Goal: Check status

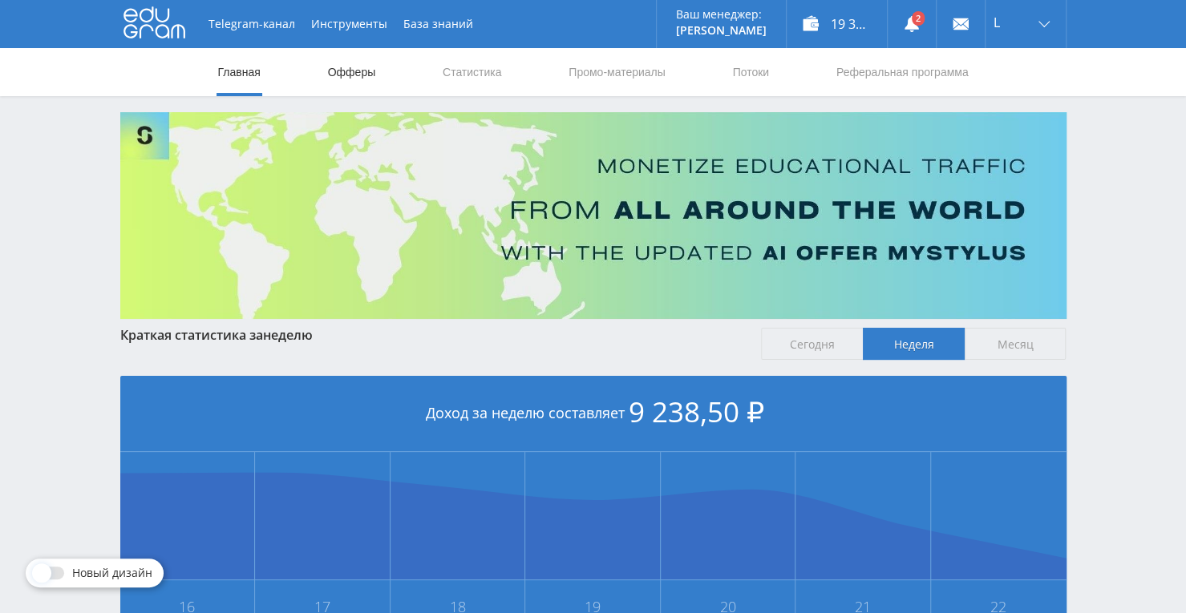
click at [351, 80] on link "Офферы" at bounding box center [351, 72] width 51 height 48
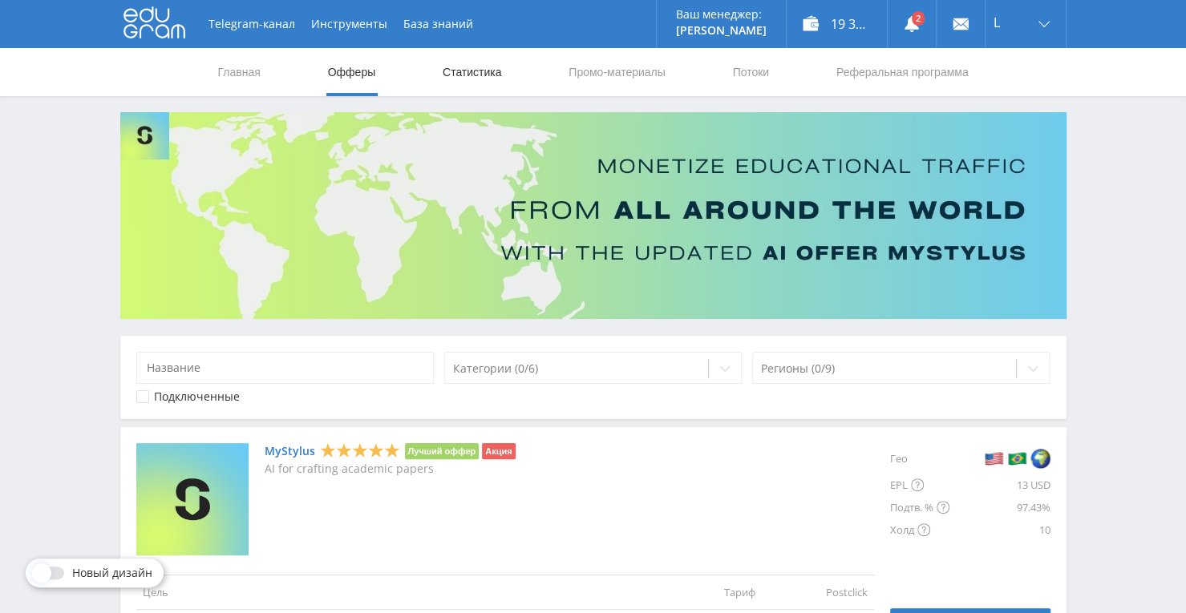
click at [479, 75] on link "Статистика" at bounding box center [472, 72] width 63 height 48
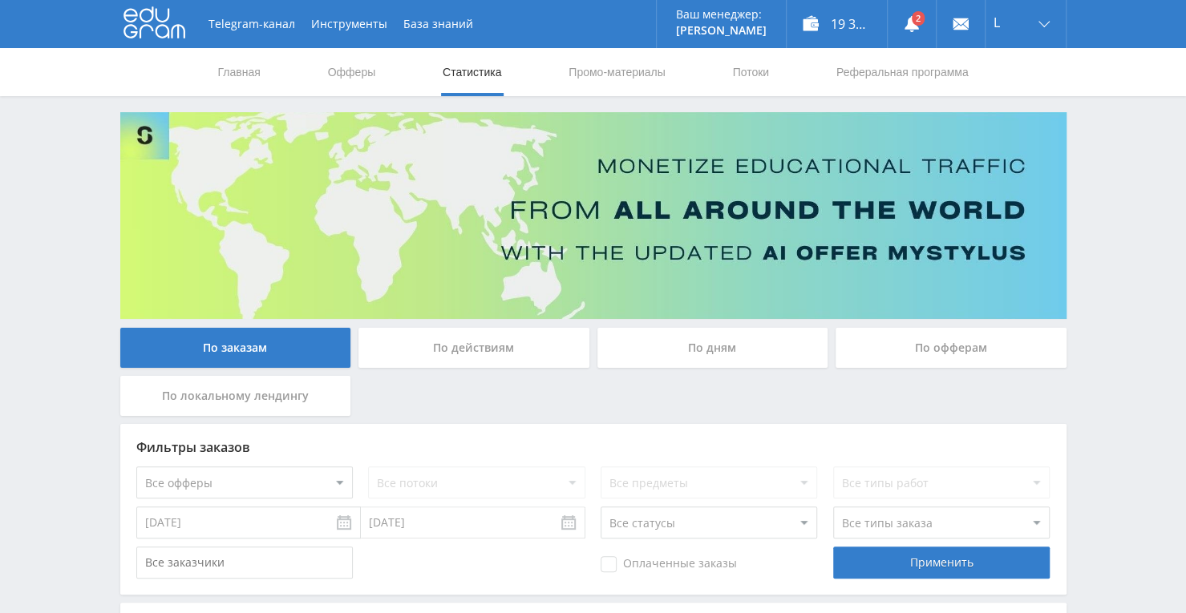
click at [692, 350] on div "По дням" at bounding box center [712, 348] width 231 height 40
click at [0, 0] on input "По дням" at bounding box center [0, 0] width 0 height 0
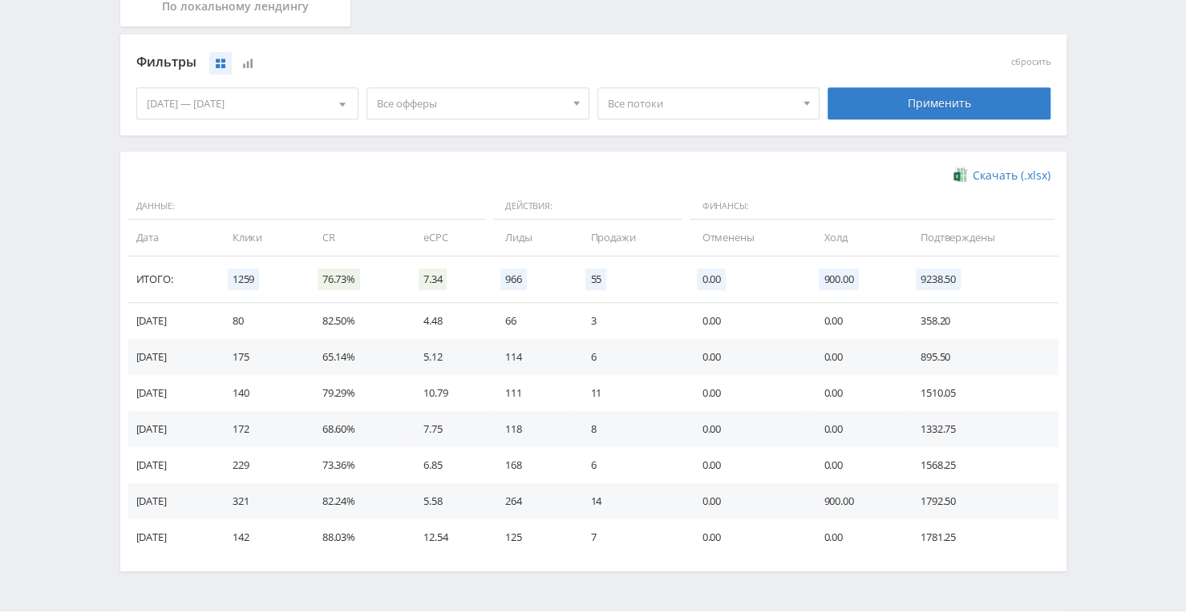
scroll to position [401, 0]
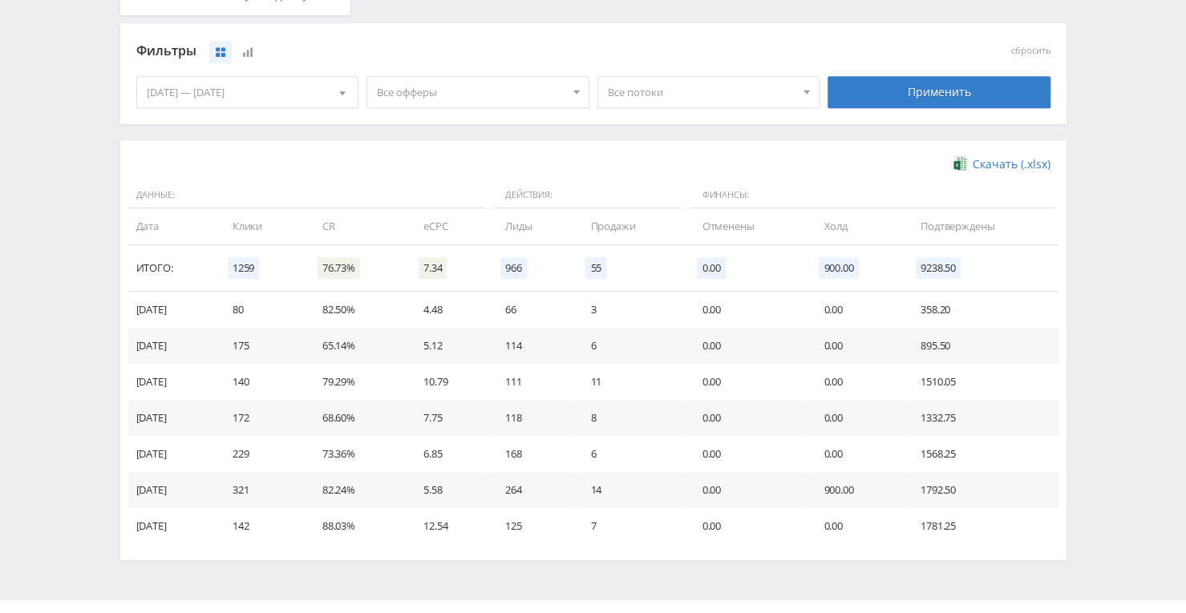
click at [225, 105] on div "[DATE] — [DATE]" at bounding box center [247, 92] width 221 height 30
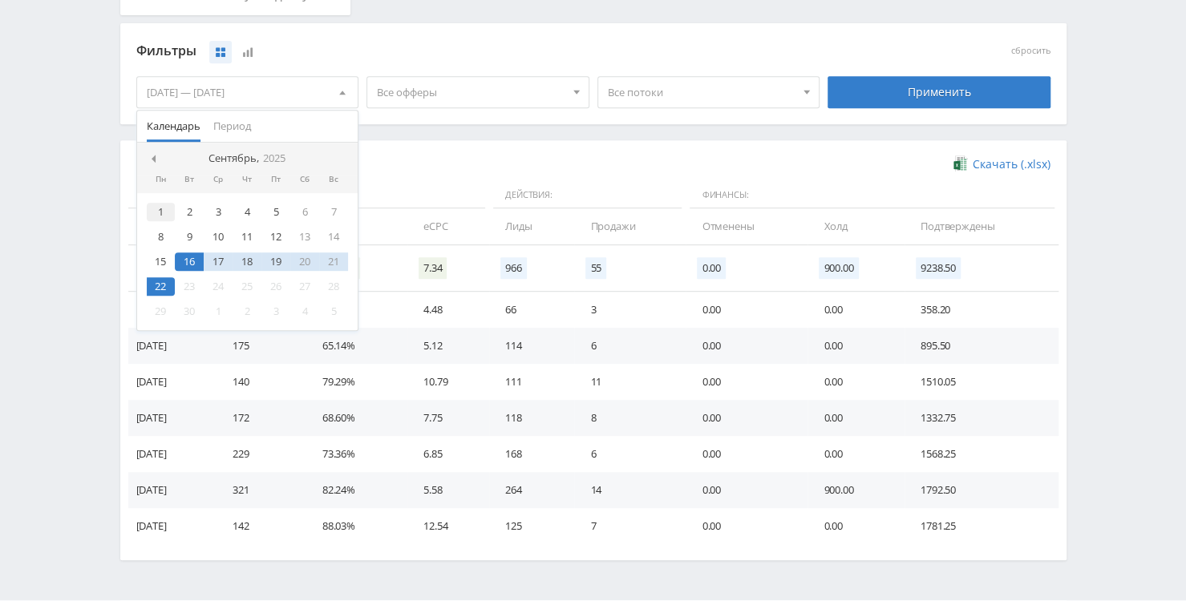
click at [160, 214] on div "1" at bounding box center [161, 212] width 29 height 18
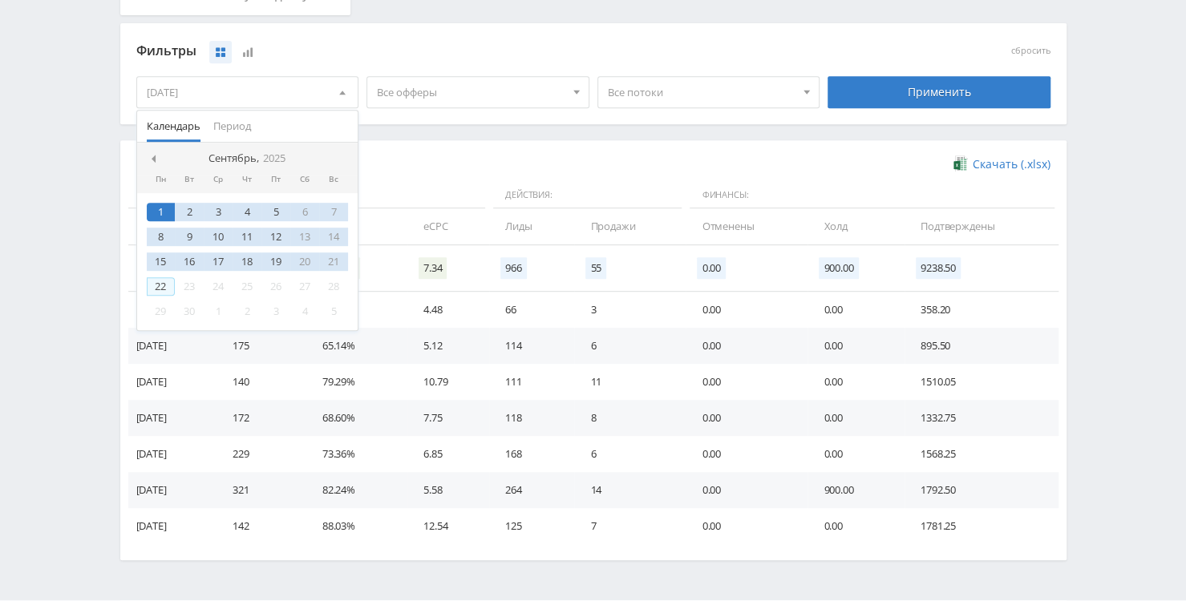
click at [160, 281] on div "22" at bounding box center [161, 286] width 29 height 18
click at [910, 86] on div "Применить" at bounding box center [938, 92] width 223 height 32
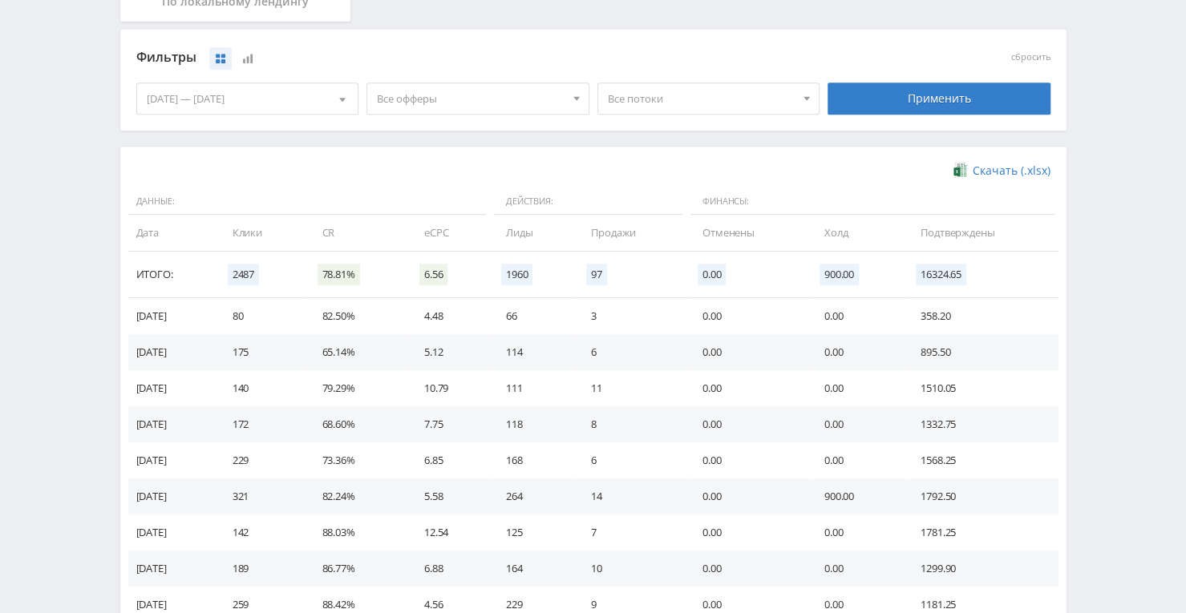
scroll to position [312, 0]
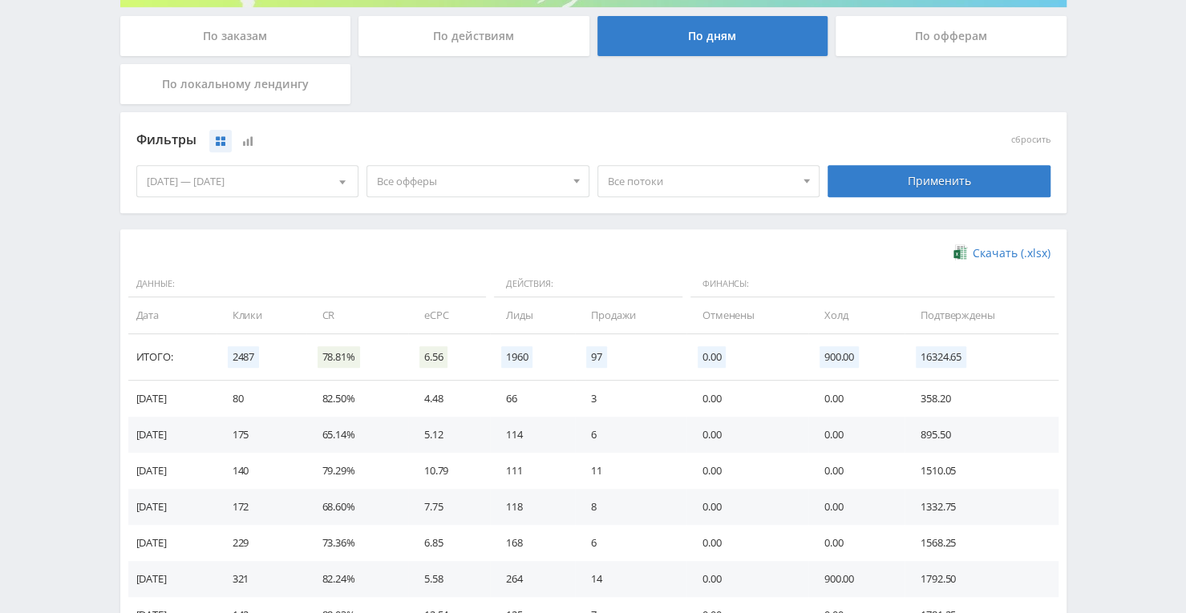
click at [677, 168] on span "Все потоки" at bounding box center [702, 181] width 188 height 30
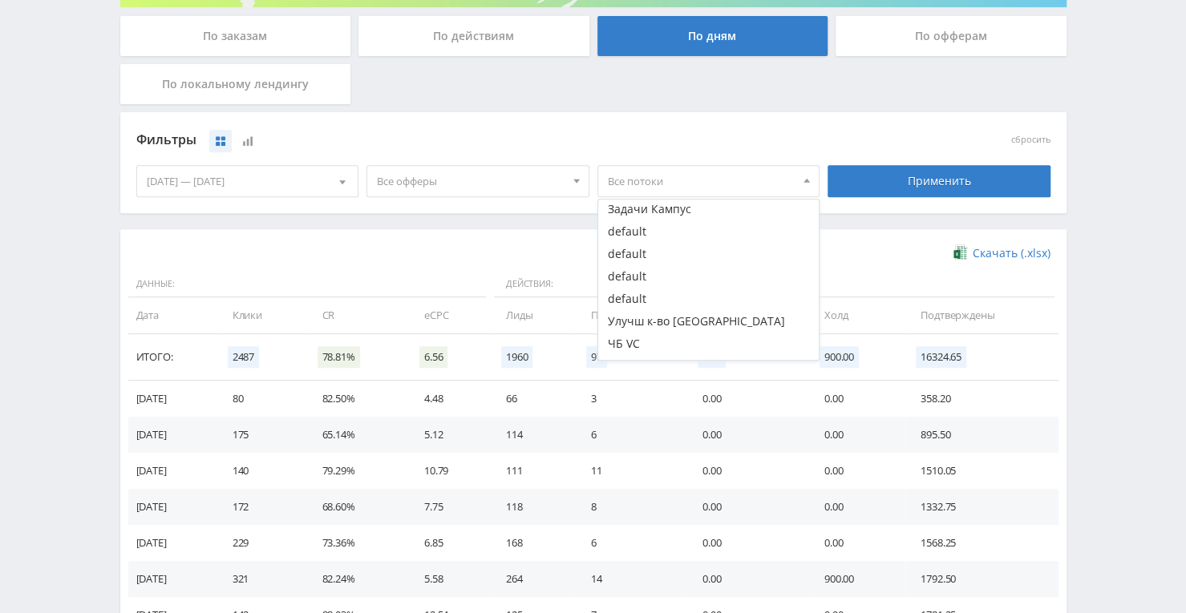
scroll to position [358, 0]
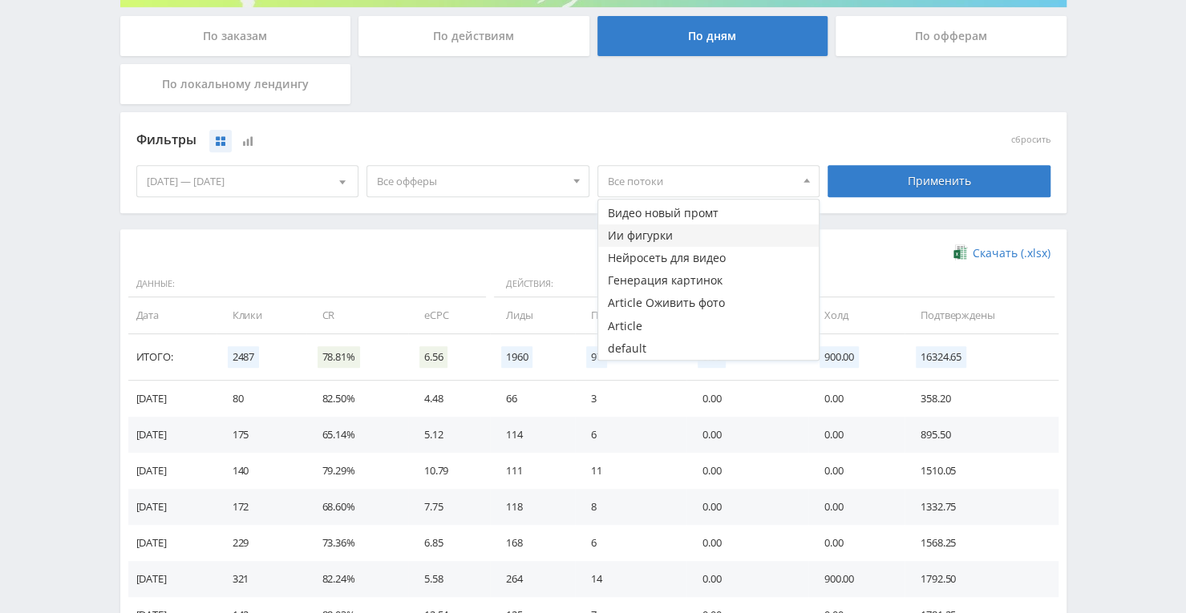
click at [643, 234] on button "Ии фигурки" at bounding box center [708, 236] width 221 height 22
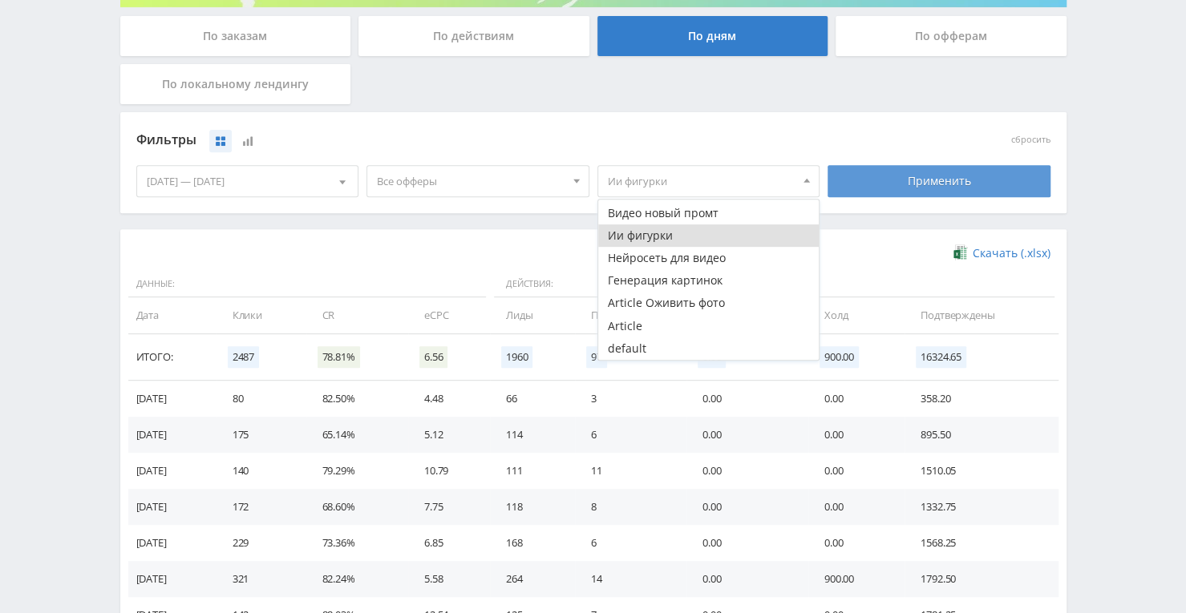
click at [890, 181] on div "Применить" at bounding box center [938, 181] width 223 height 32
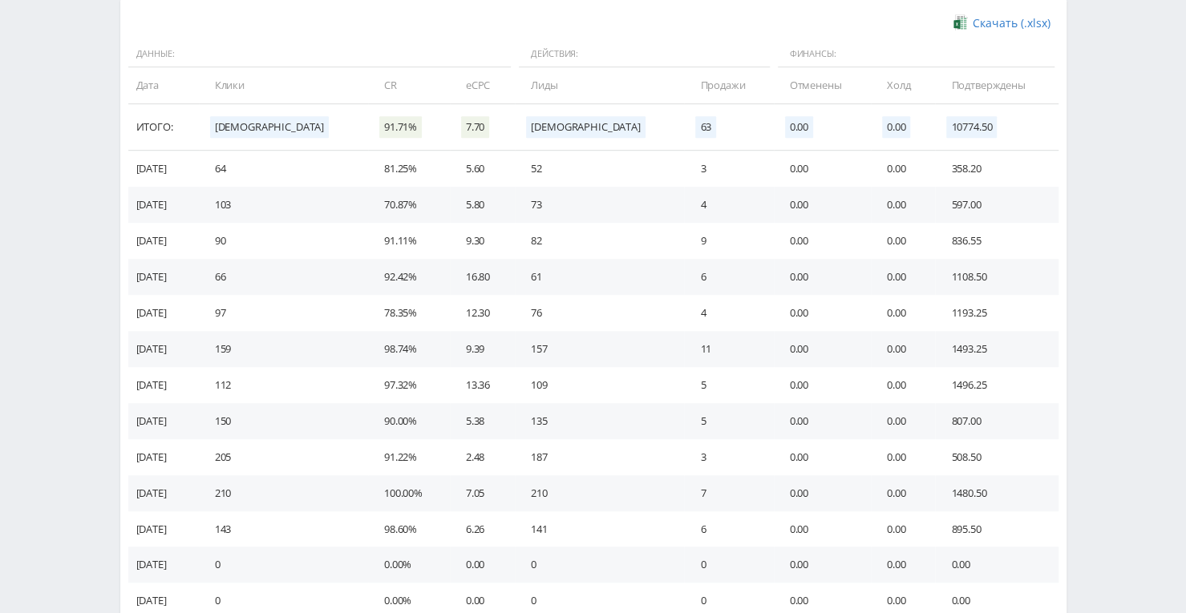
scroll to position [552, 0]
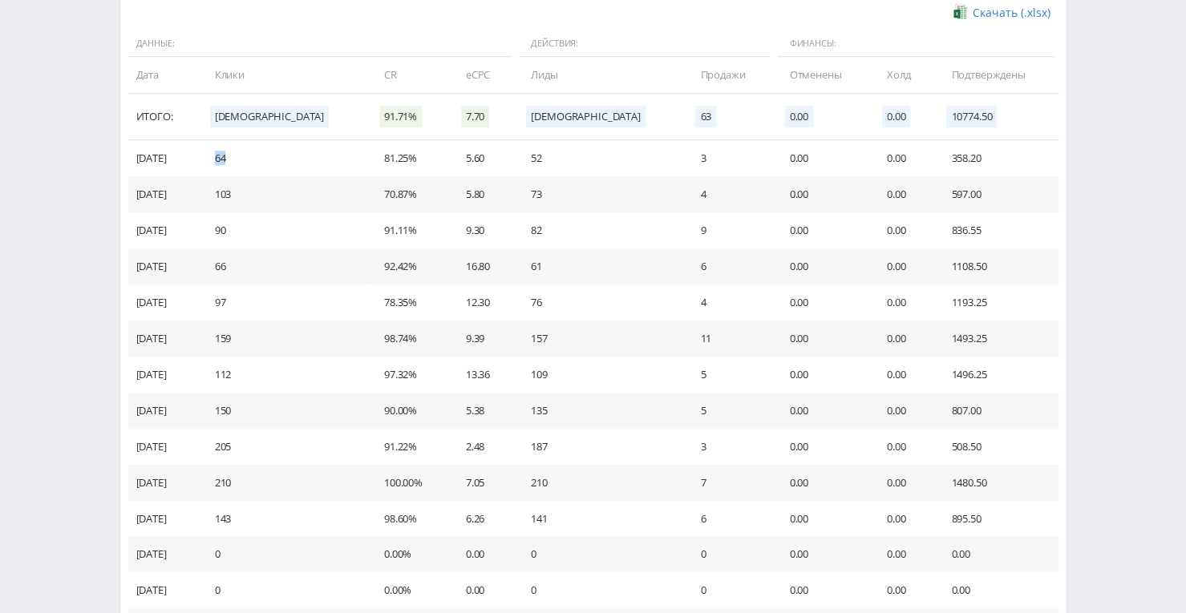
drag, startPoint x: 301, startPoint y: 160, endPoint x: 253, endPoint y: 164, distance: 47.4
click at [253, 164] on td "64" at bounding box center [283, 158] width 169 height 36
drag, startPoint x: 508, startPoint y: 156, endPoint x: 534, endPoint y: 160, distance: 26.0
click at [534, 160] on tr "22.09.2025 64 81.25% 5.60 52 3 0.00 0.00 358.20" at bounding box center [593, 158] width 930 height 36
click at [684, 158] on td "3" at bounding box center [728, 158] width 89 height 36
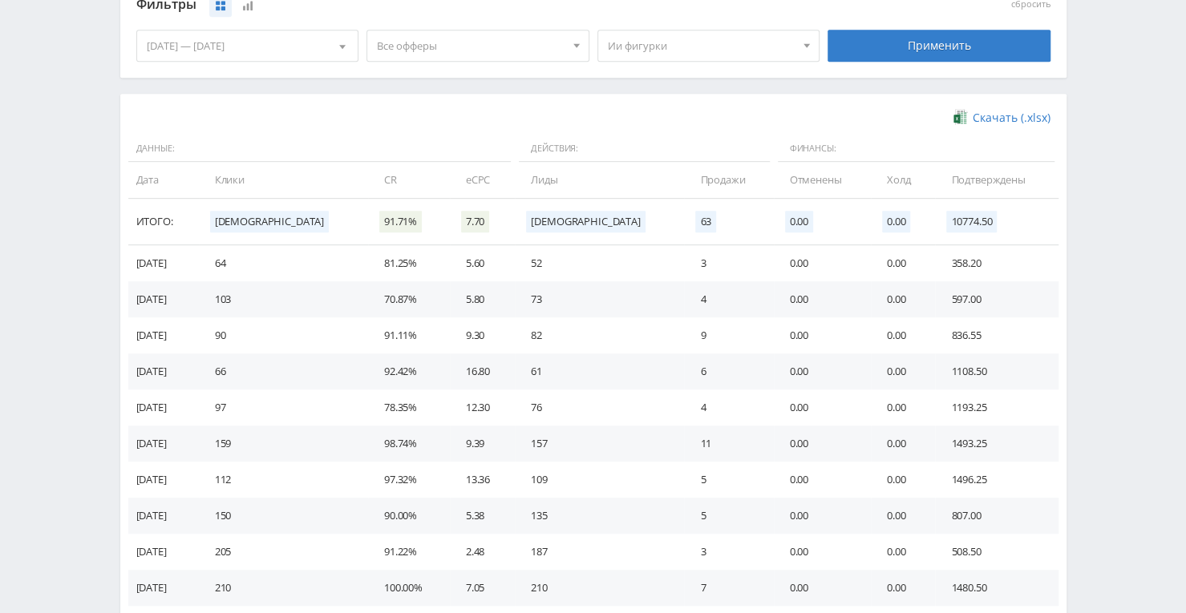
scroll to position [472, 0]
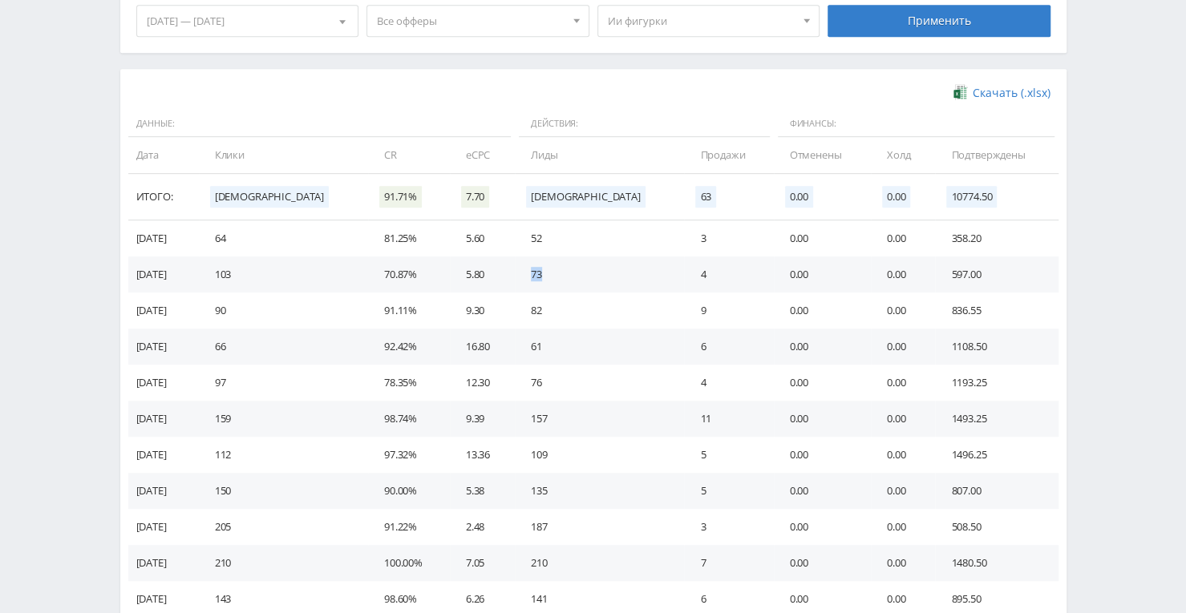
drag, startPoint x: 526, startPoint y: 271, endPoint x: 536, endPoint y: 272, distance: 9.7
click at [536, 272] on td "73" at bounding box center [599, 275] width 169 height 36
click at [528, 314] on td "82" at bounding box center [599, 311] width 169 height 36
drag, startPoint x: 524, startPoint y: 416, endPoint x: 536, endPoint y: 419, distance: 12.4
click at [533, 418] on td "157" at bounding box center [599, 419] width 169 height 36
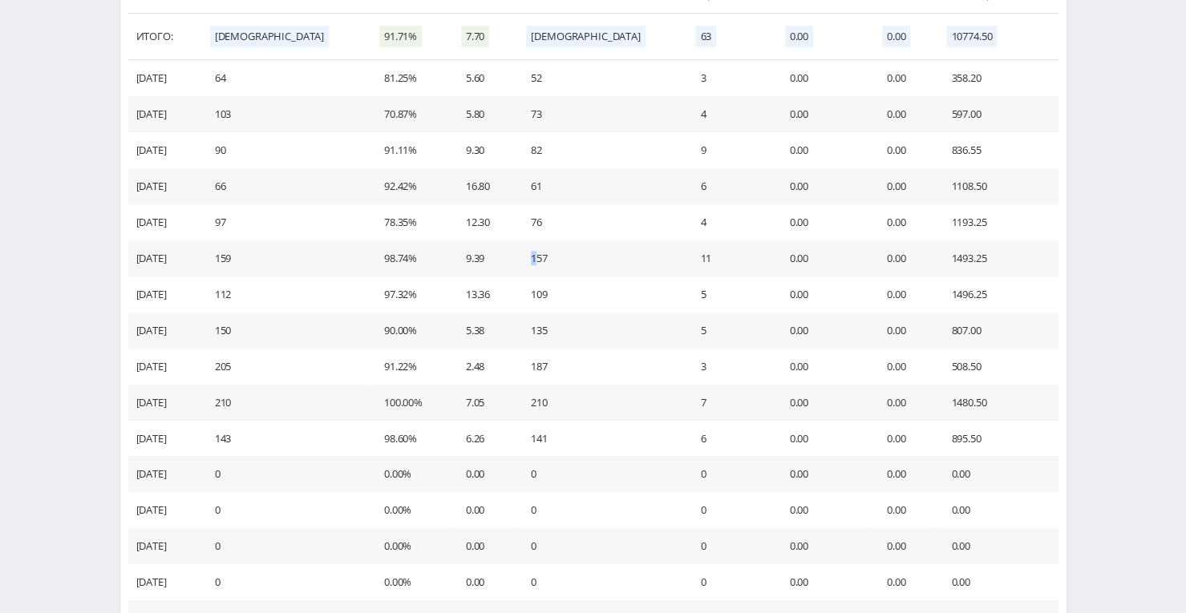
scroll to position [552, 0]
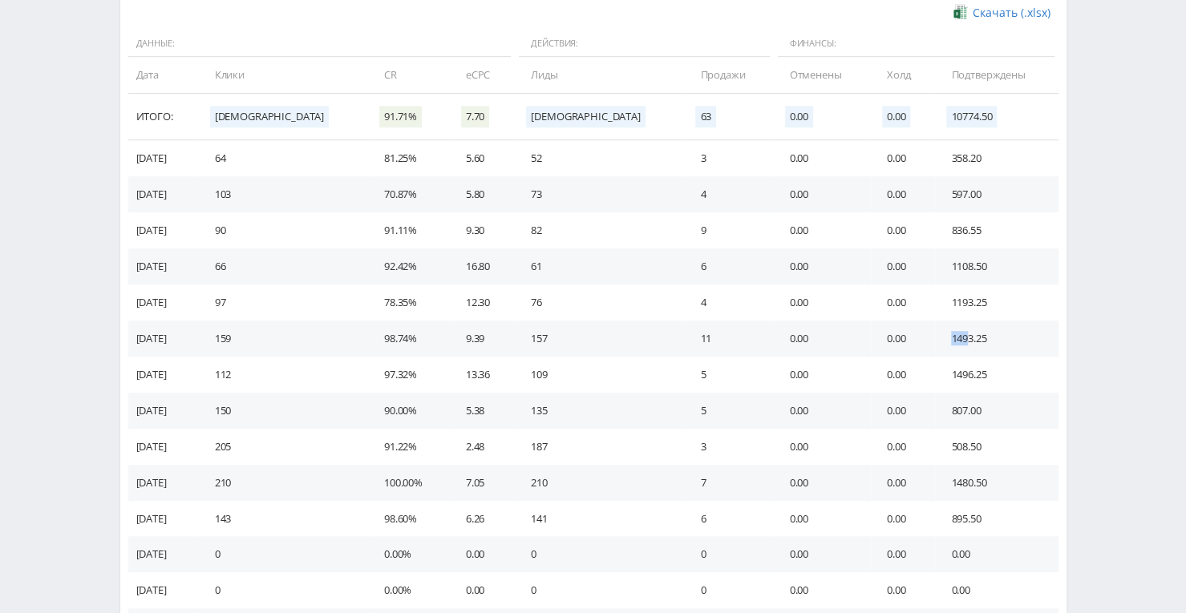
drag, startPoint x: 918, startPoint y: 345, endPoint x: 938, endPoint y: 344, distance: 20.1
click at [938, 344] on td "1493.25" at bounding box center [996, 339] width 123 height 36
drag, startPoint x: 146, startPoint y: 336, endPoint x: 167, endPoint y: 338, distance: 20.9
click at [167, 338] on td "17.09.2025" at bounding box center [163, 339] width 71 height 36
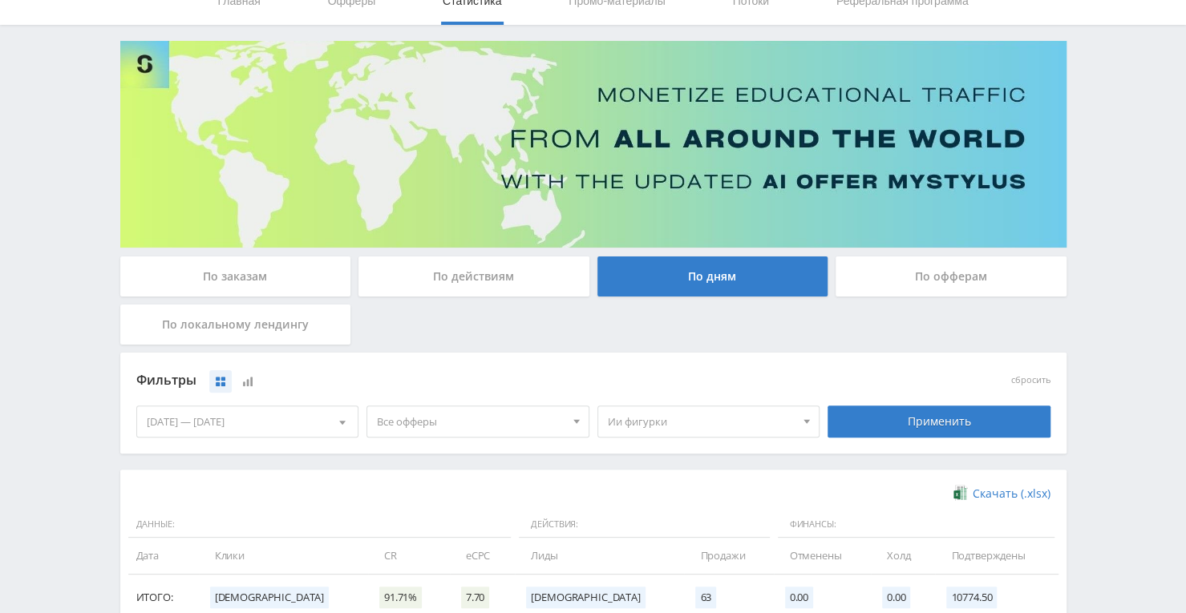
scroll to position [0, 0]
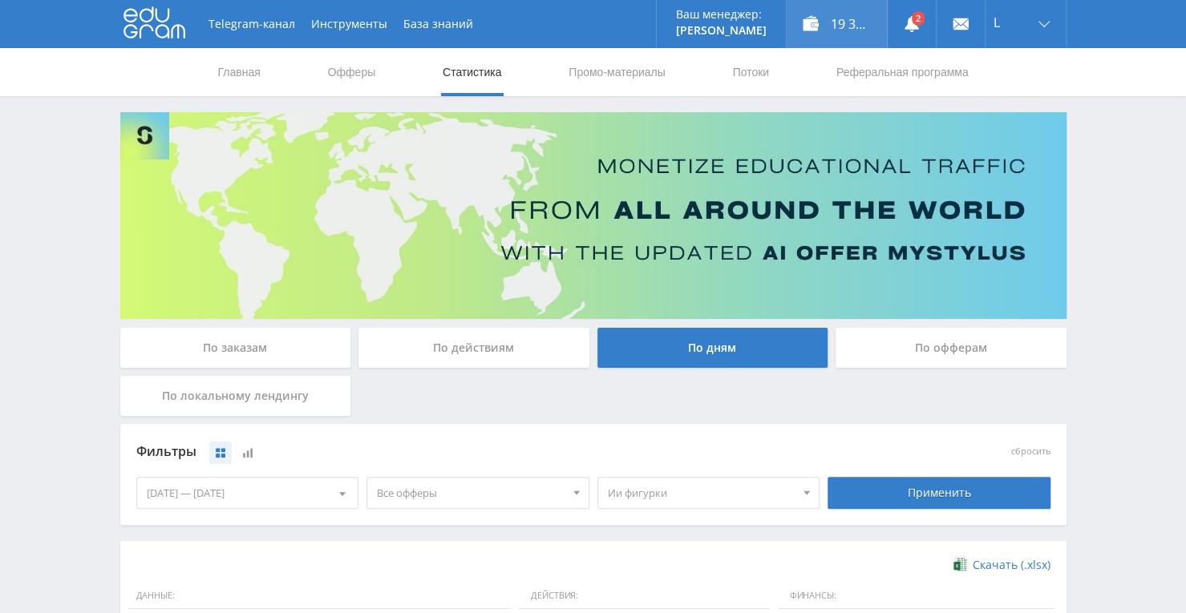
click at [842, 31] on div "19 324,90 ₽" at bounding box center [837, 24] width 100 height 48
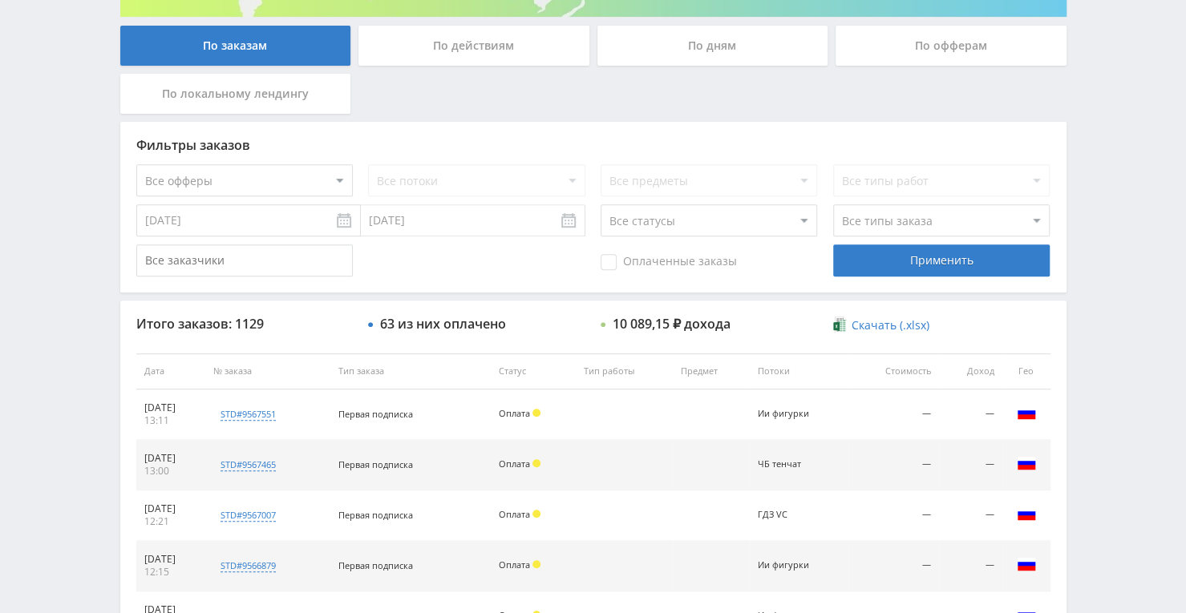
scroll to position [205, 0]
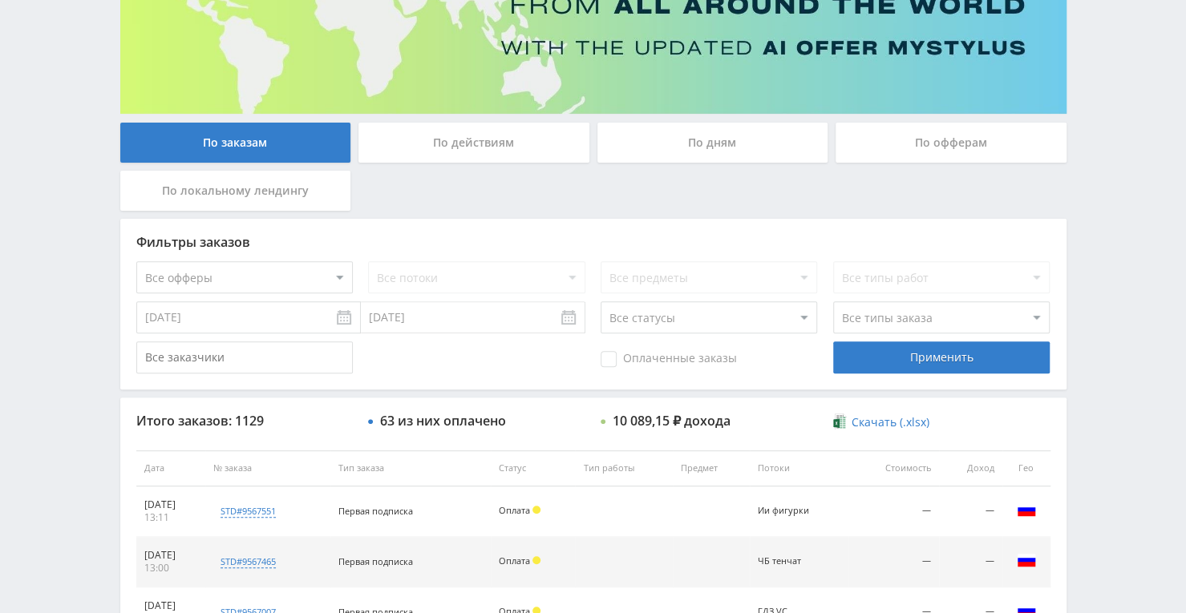
click at [866, 142] on div "По офферам" at bounding box center [950, 143] width 231 height 40
click at [0, 0] on input "По офферам" at bounding box center [0, 0] width 0 height 0
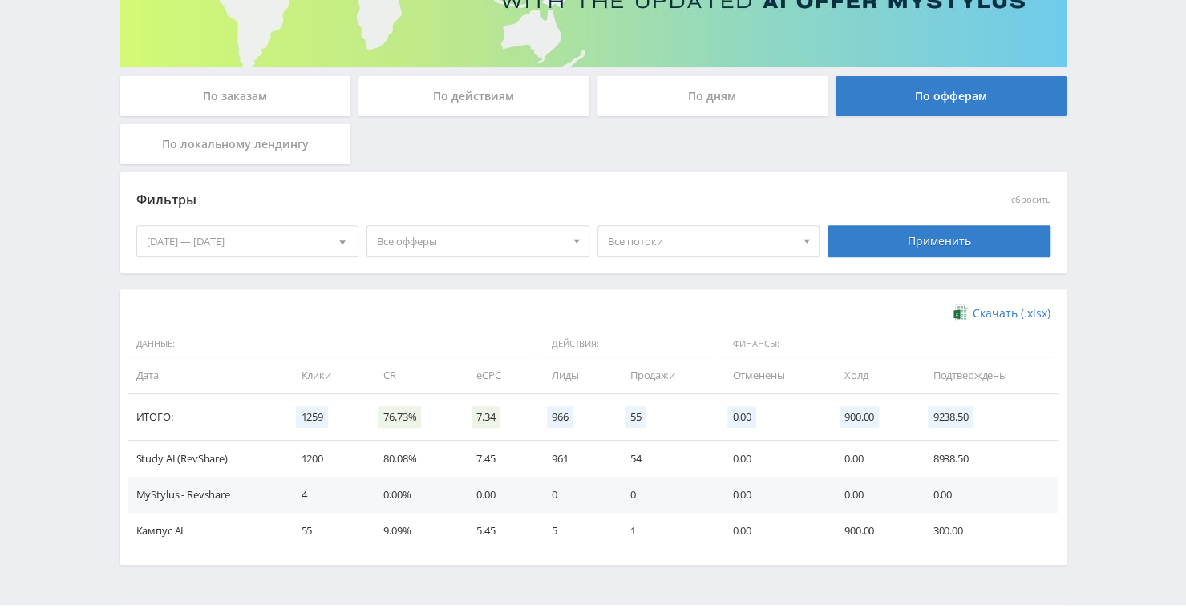
scroll to position [290, 0]
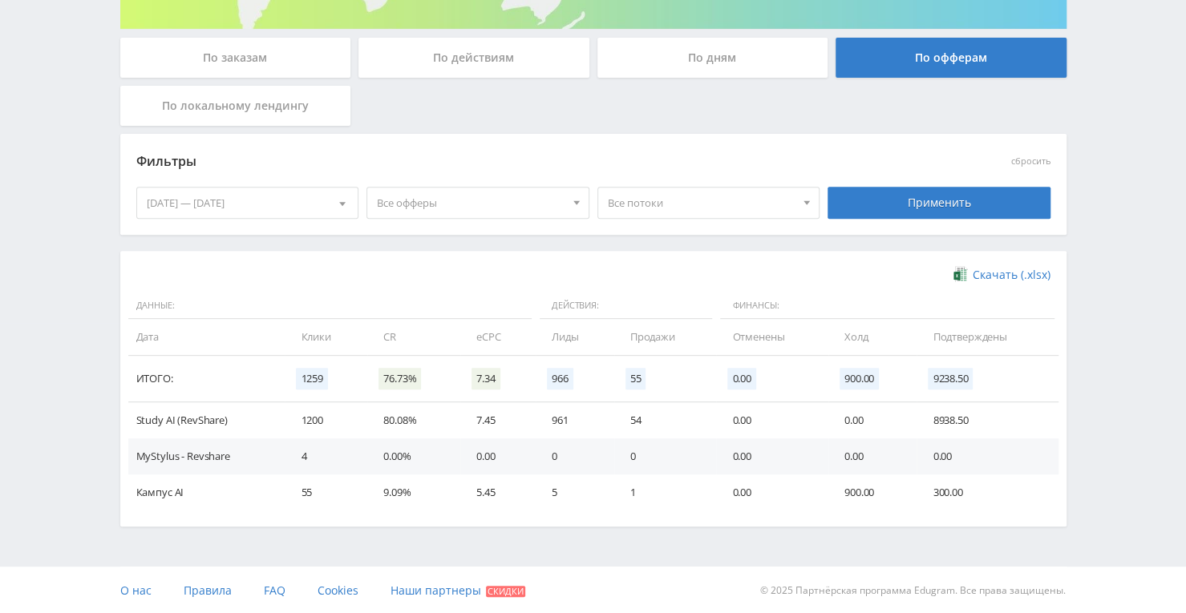
click at [730, 210] on span "Все потоки" at bounding box center [702, 203] width 188 height 30
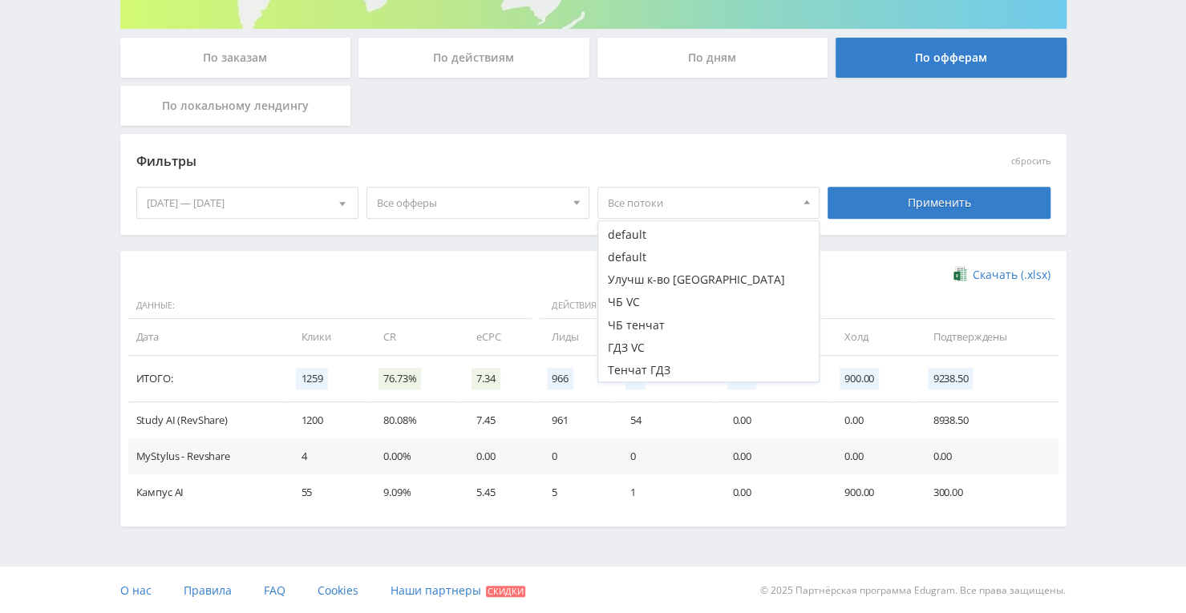
scroll to position [358, 0]
click at [638, 255] on button "Ии фигурки" at bounding box center [708, 257] width 221 height 22
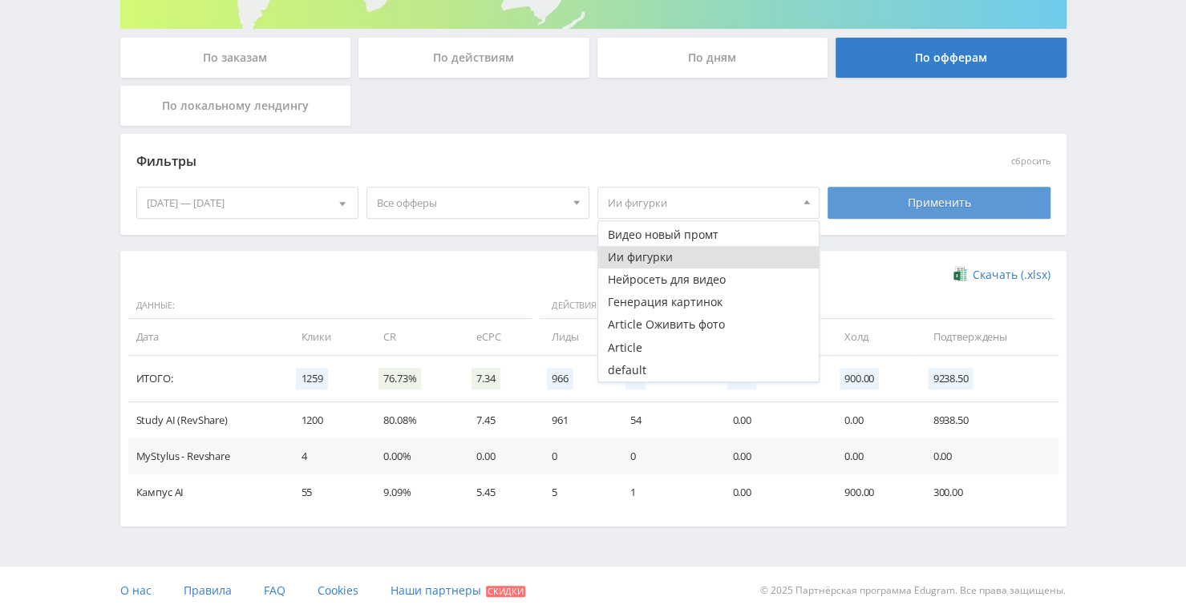
click at [904, 187] on div "Применить" at bounding box center [938, 203] width 223 height 32
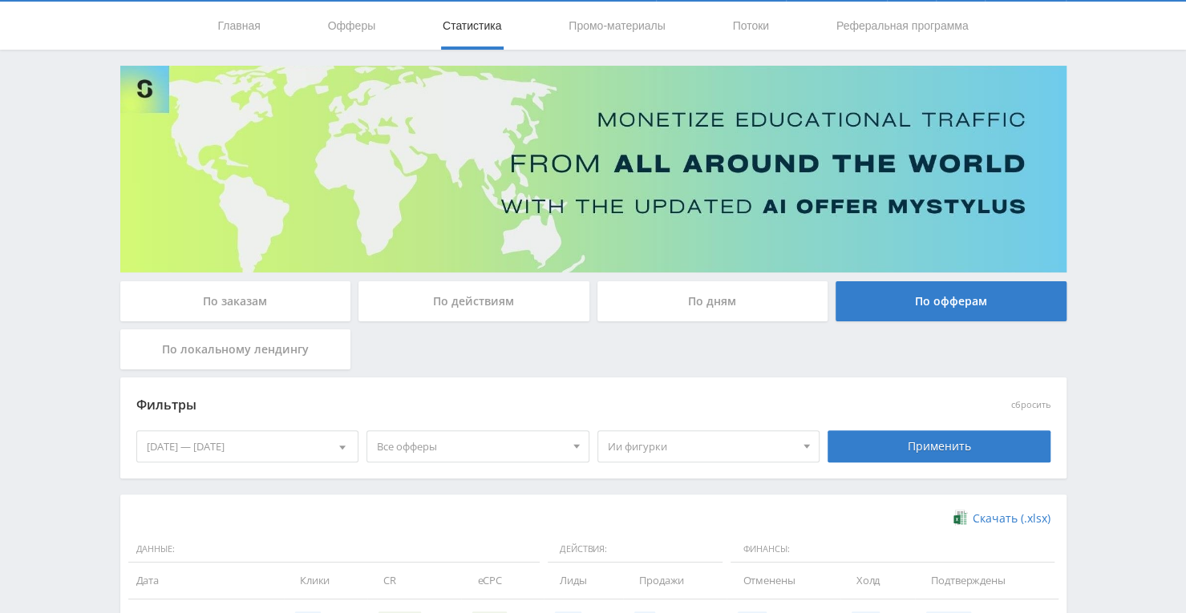
scroll to position [218, 0]
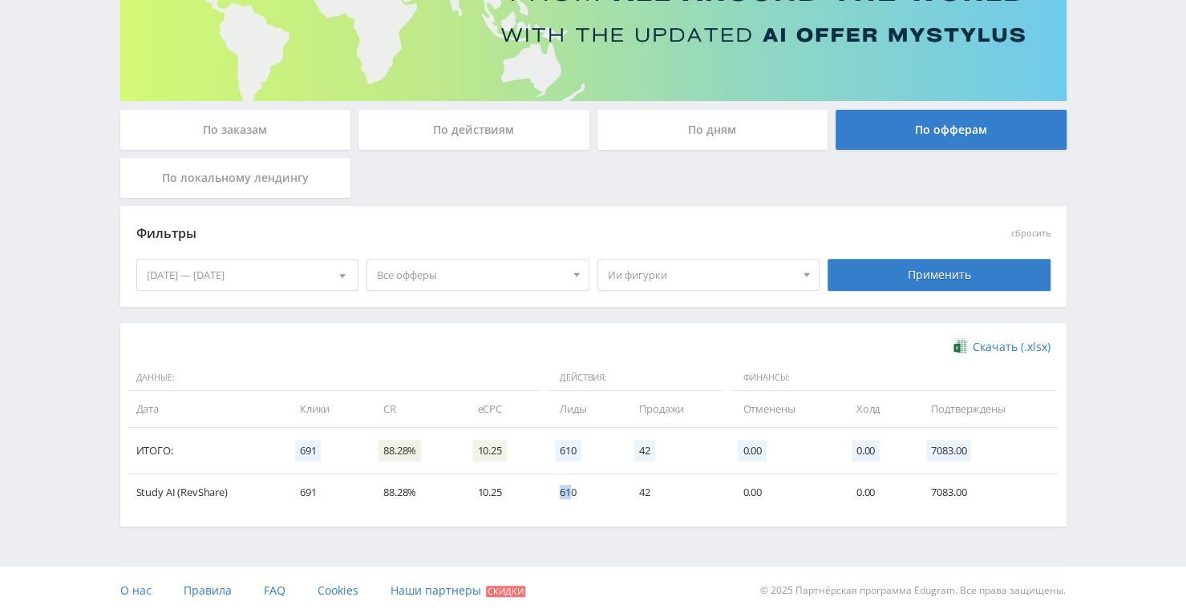
drag, startPoint x: 560, startPoint y: 492, endPoint x: 570, endPoint y: 491, distance: 10.5
click at [570, 491] on td "610" at bounding box center [583, 493] width 79 height 36
click at [648, 493] on td "42" at bounding box center [674, 493] width 103 height 36
click at [645, 488] on td "42" at bounding box center [674, 493] width 103 height 36
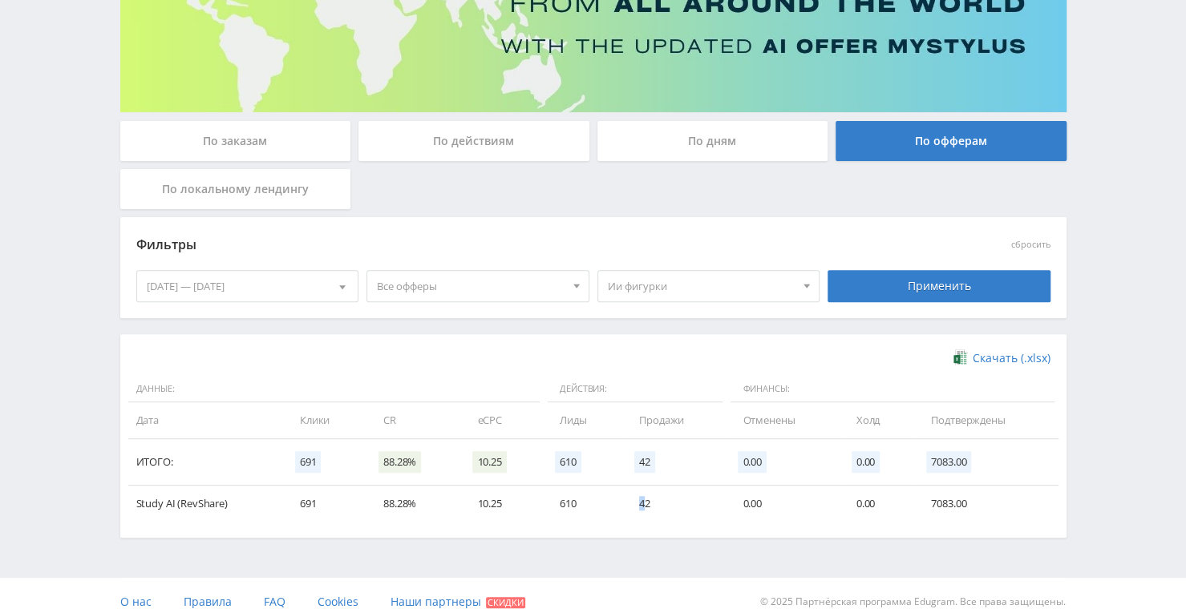
scroll to position [138, 0]
